Goal: Task Accomplishment & Management: Use online tool/utility

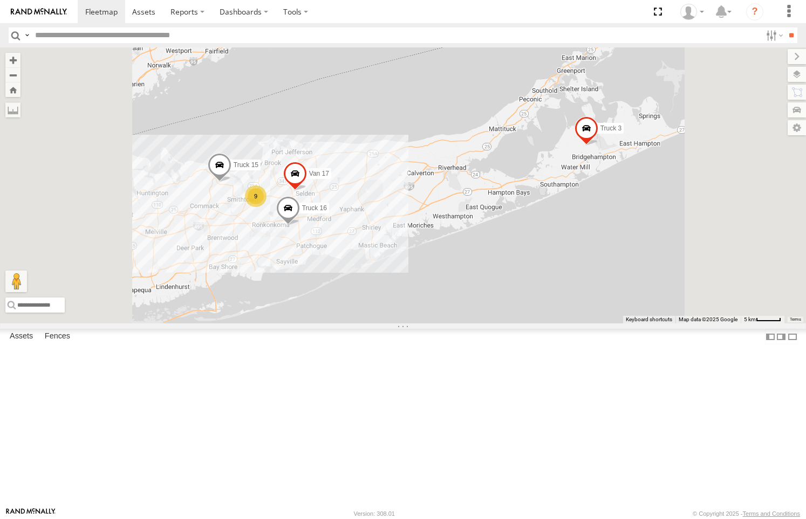
click at [0, 0] on link at bounding box center [0, 0] width 0 height 0
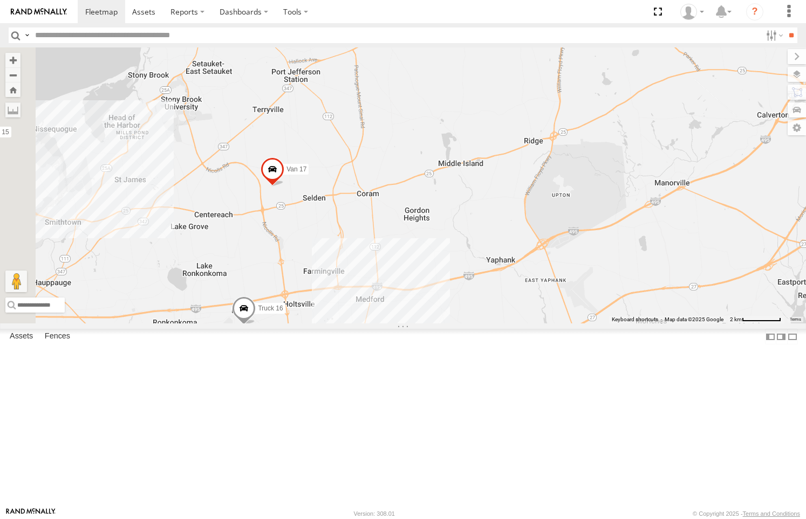
drag, startPoint x: 415, startPoint y: 297, endPoint x: 483, endPoint y: 297, distance: 68.0
click at [483, 297] on div "Van 17 Truck 3 Truck 16 Truck 15" at bounding box center [403, 185] width 806 height 276
click at [0, 0] on link at bounding box center [0, 0] width 0 height 0
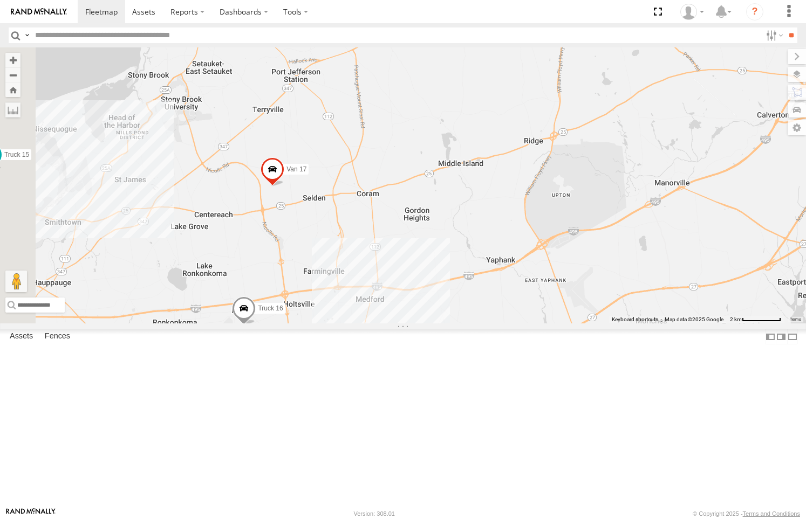
click at [0, 0] on div "357660103263448" at bounding box center [0, 0] width 0 height 0
click at [0, 0] on link at bounding box center [0, 0] width 0 height 0
click at [539, 9] on section at bounding box center [441, 11] width 726 height 23
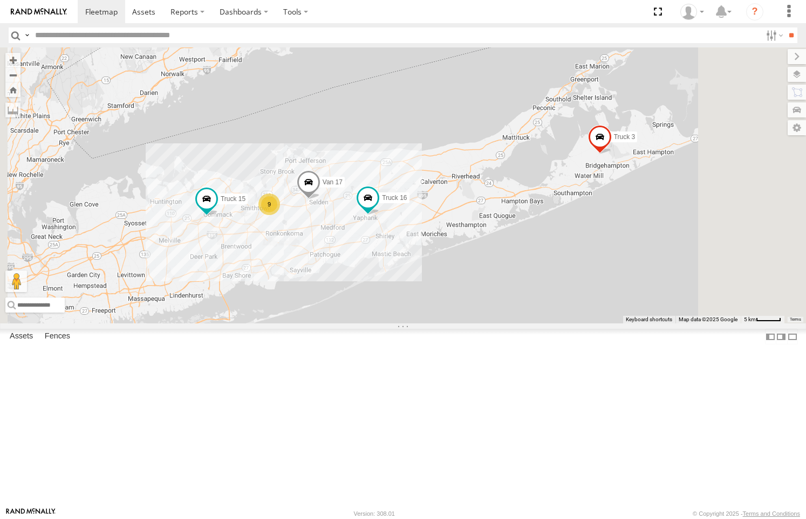
click at [0, 0] on link at bounding box center [0, 0] width 0 height 0
click at [0, 0] on div "Truck 14" at bounding box center [0, 0] width 0 height 0
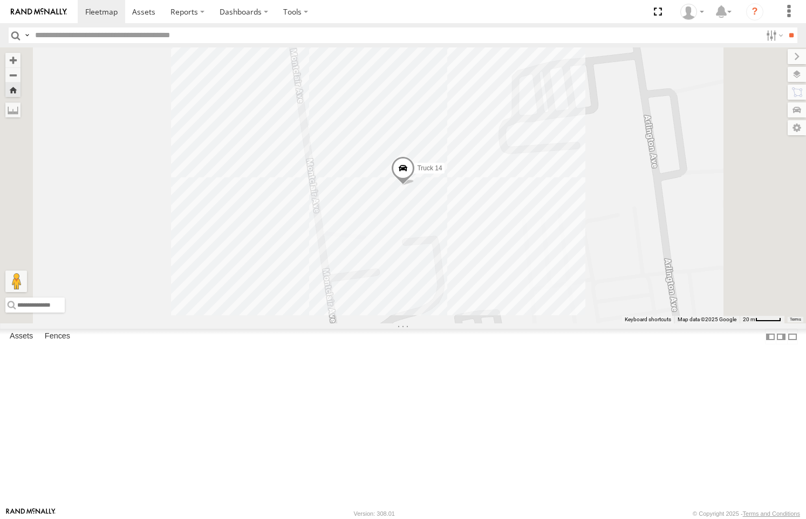
click at [0, 0] on span at bounding box center [0, 0] width 0 height 0
click at [0, 0] on div "Video" at bounding box center [0, 0] width 0 height 0
click at [0, 0] on link at bounding box center [0, 0] width 0 height 0
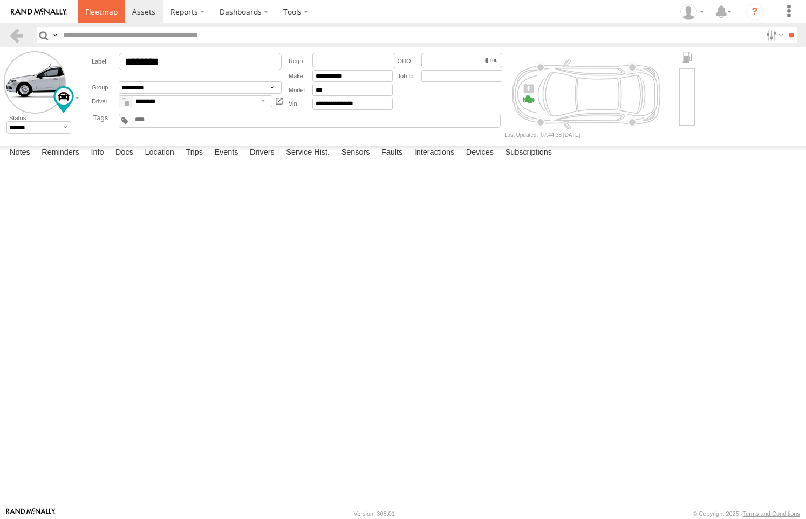
click at [107, 8] on span at bounding box center [101, 11] width 32 height 10
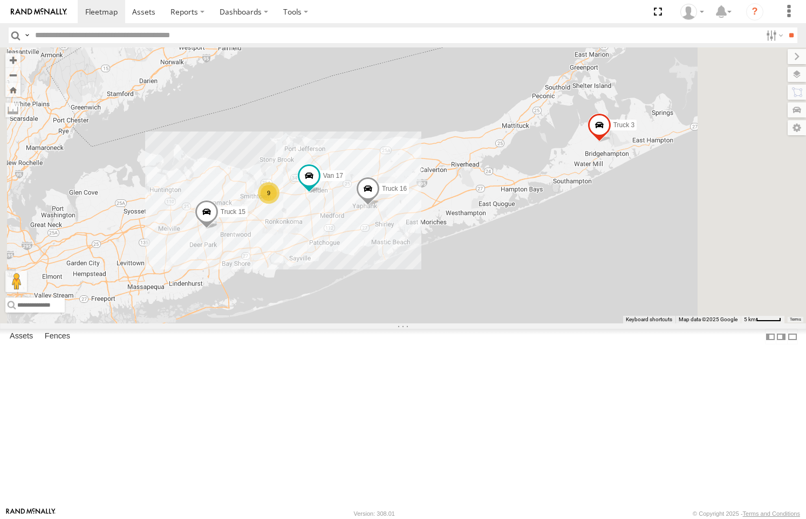
scroll to position [11, 0]
